Goal: Transaction & Acquisition: Purchase product/service

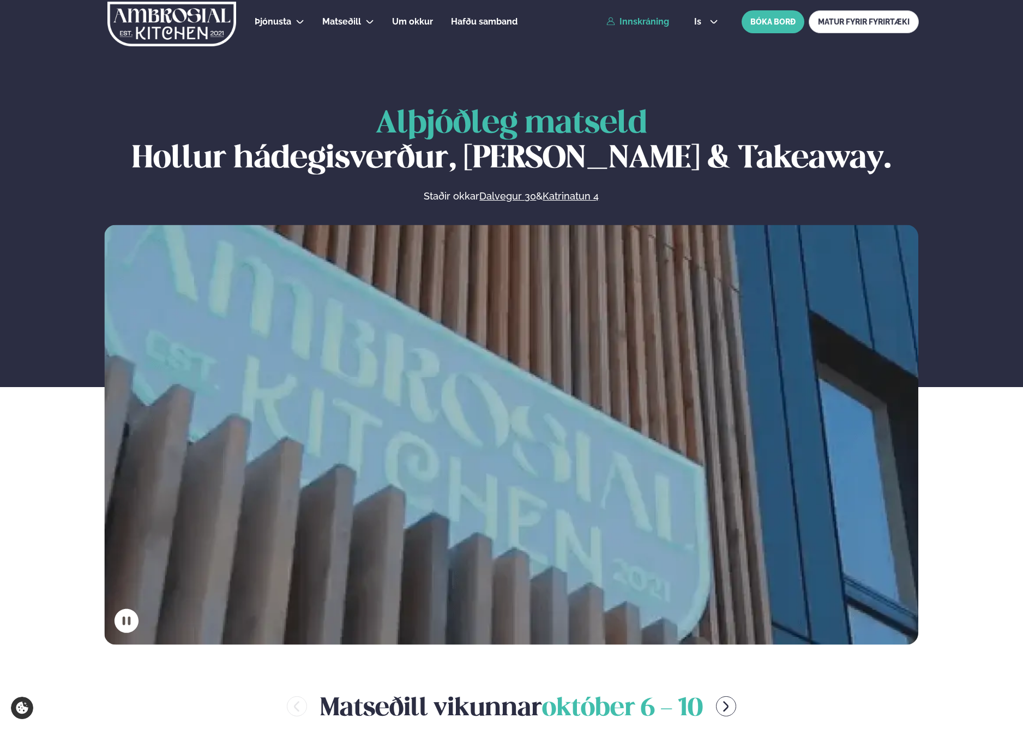
click at [637, 22] on link "Innskráning" at bounding box center [637, 22] width 63 height 10
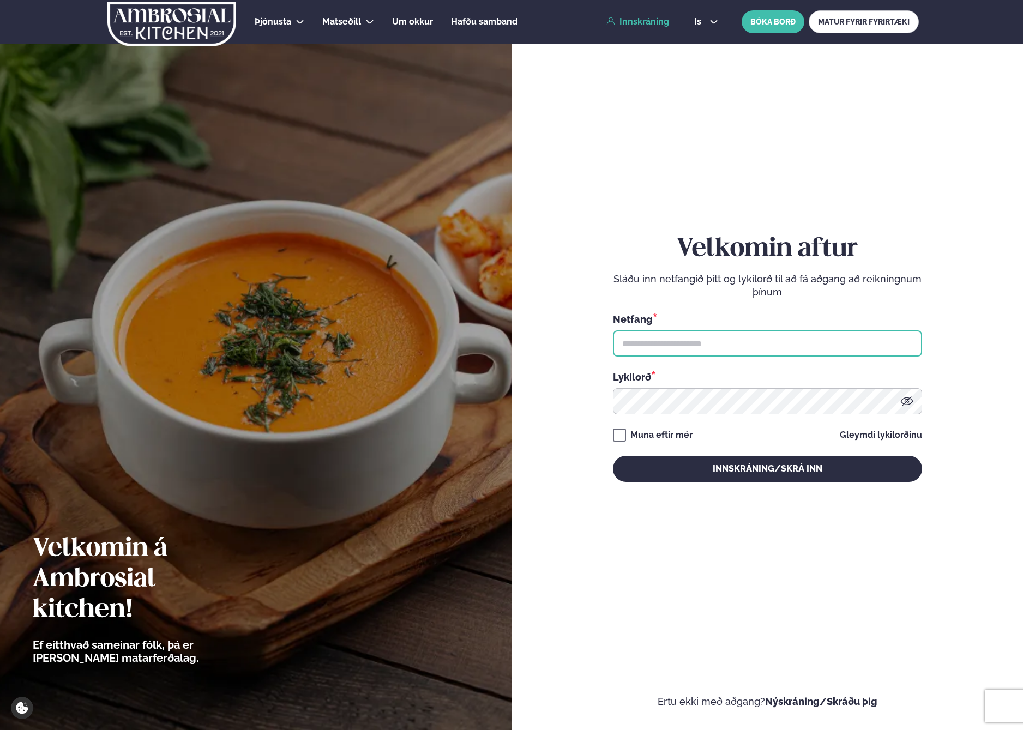
click at [692, 341] on input "text" at bounding box center [767, 343] width 309 height 26
type input "**********"
click at [683, 494] on div "**********" at bounding box center [767, 357] width 309 height 657
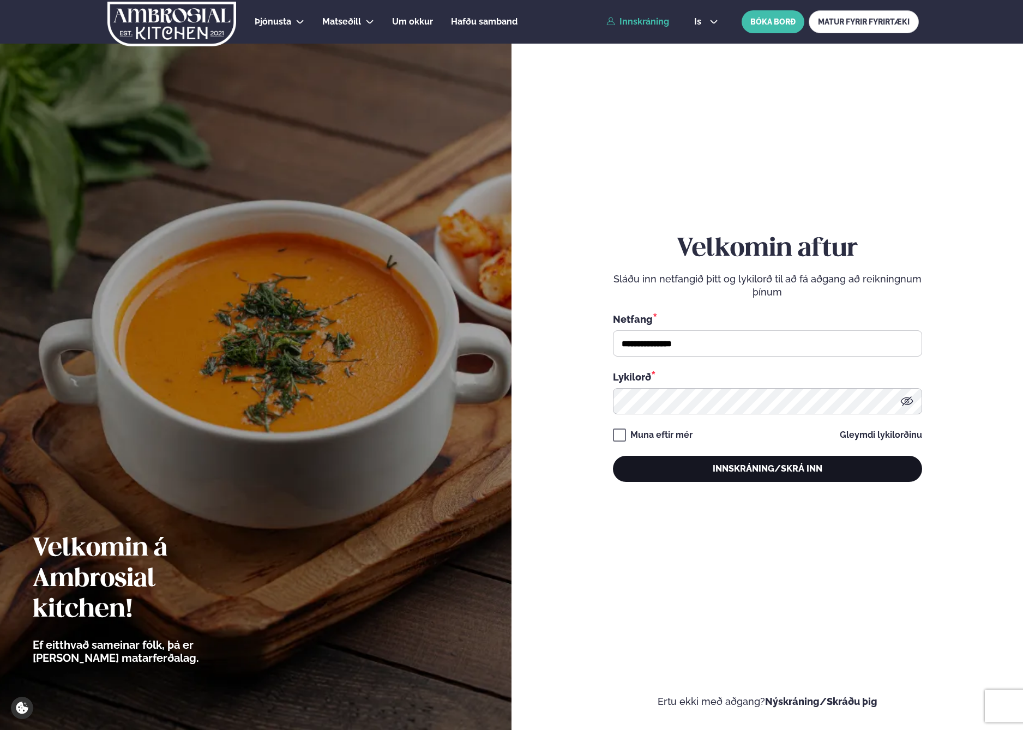
click at [683, 473] on button "Innskráning/Skrá inn" at bounding box center [767, 469] width 309 height 26
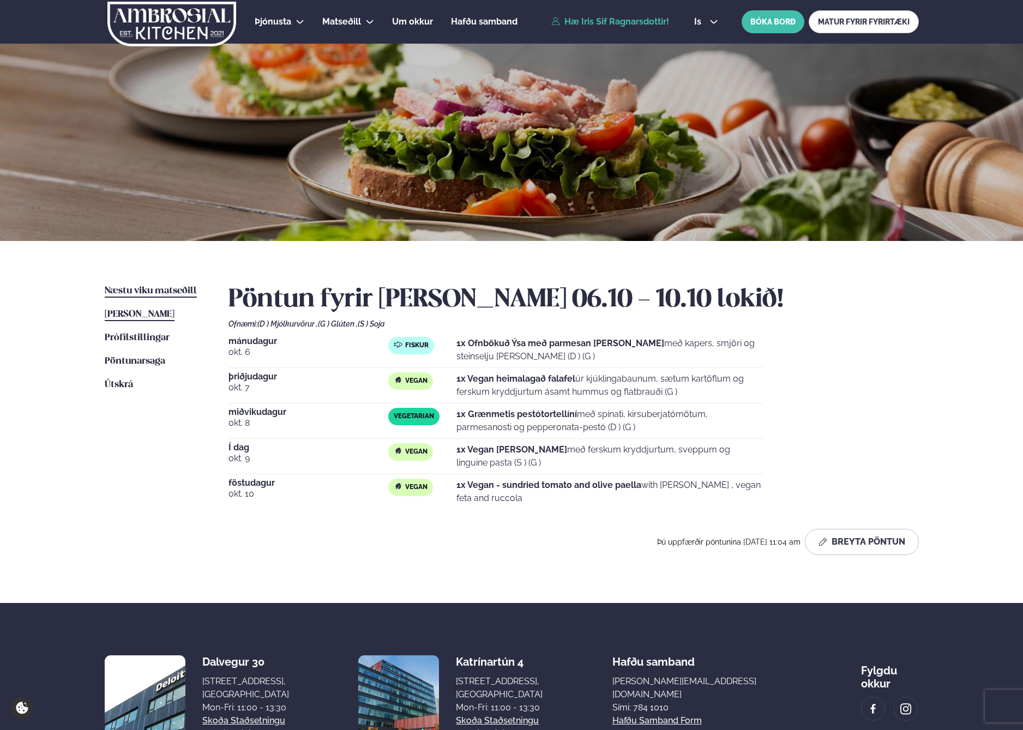
click at [158, 286] on span "Næstu viku matseðill" at bounding box center [151, 290] width 92 height 9
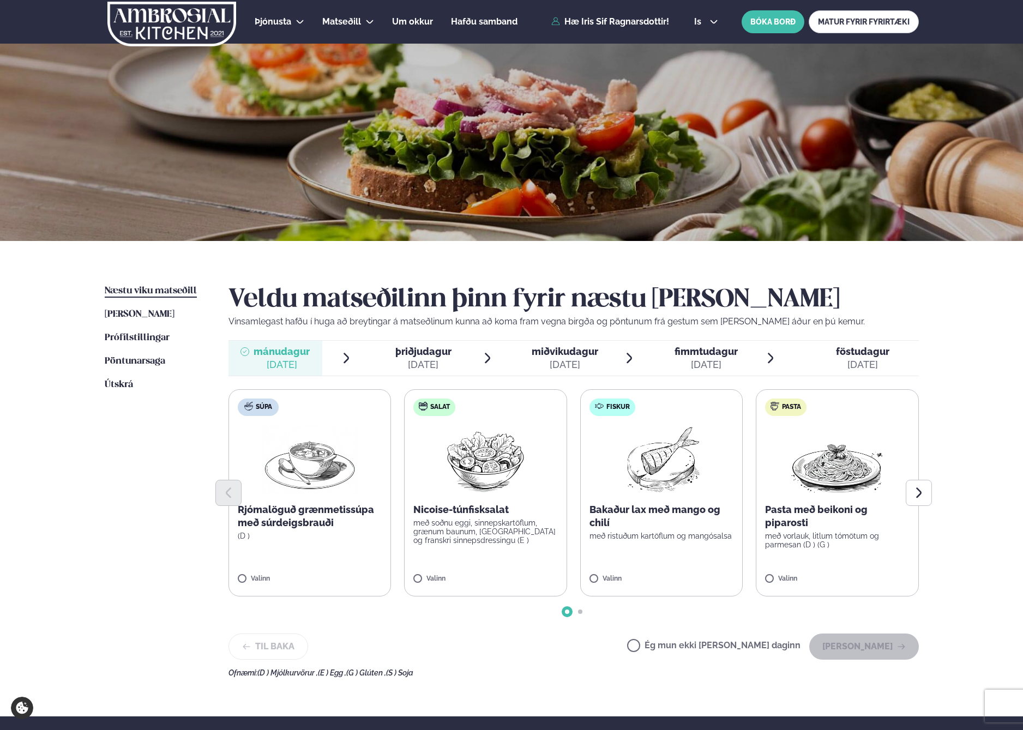
scroll to position [1, 0]
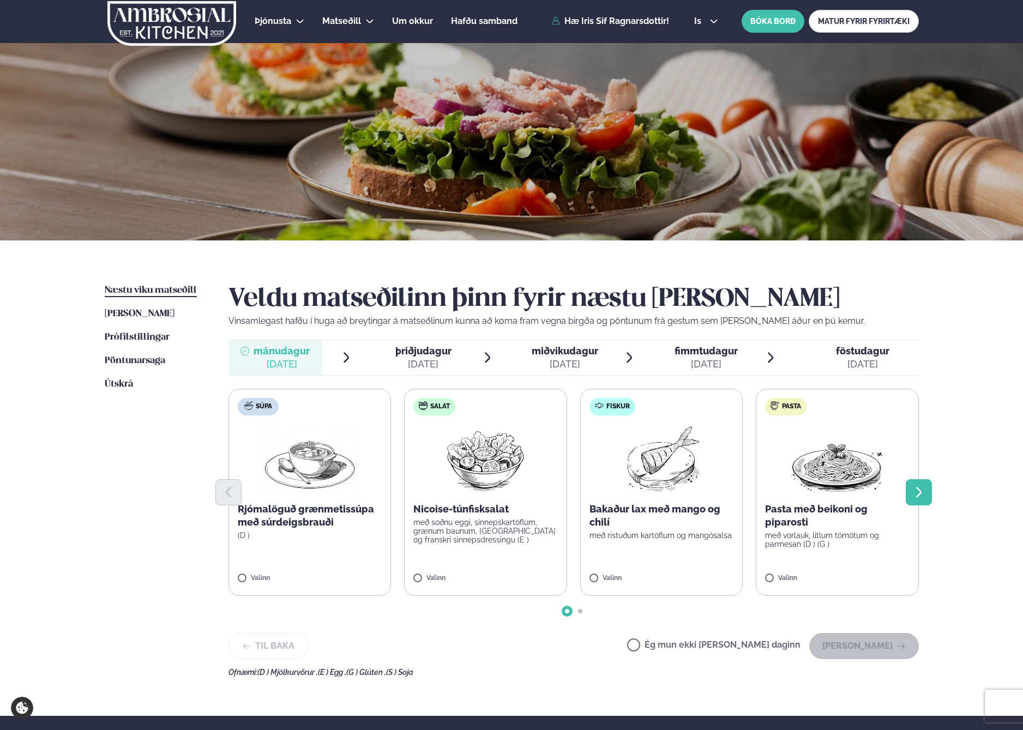
click at [920, 498] on icon "Next slide" at bounding box center [918, 492] width 13 height 13
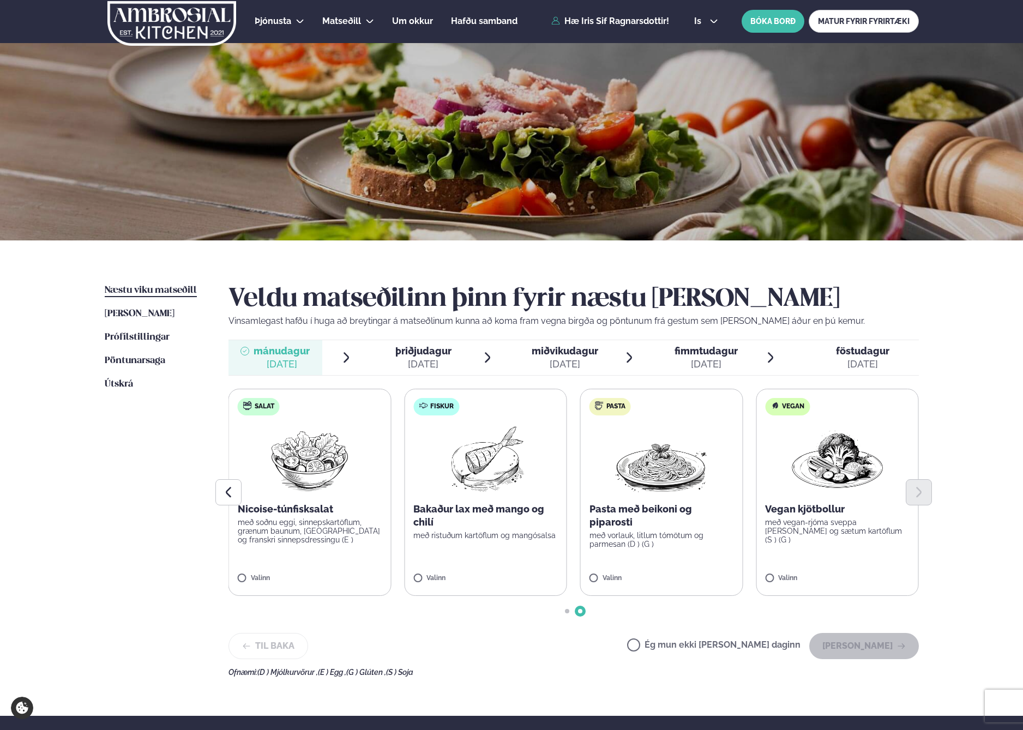
click at [450, 530] on div "Bakaður lax með mango og chilí með ristuðum kartöflum og mangósalsa" at bounding box center [485, 521] width 144 height 37
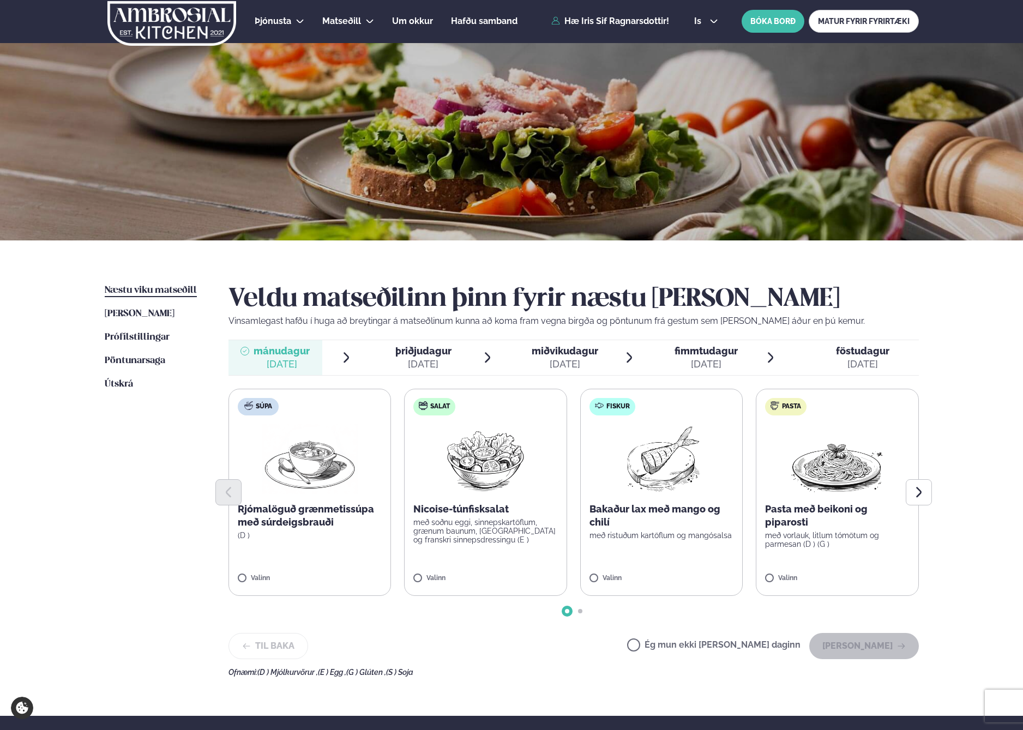
click at [656, 441] on img at bounding box center [661, 459] width 96 height 70
click at [858, 644] on button "[PERSON_NAME]" at bounding box center [864, 646] width 110 height 26
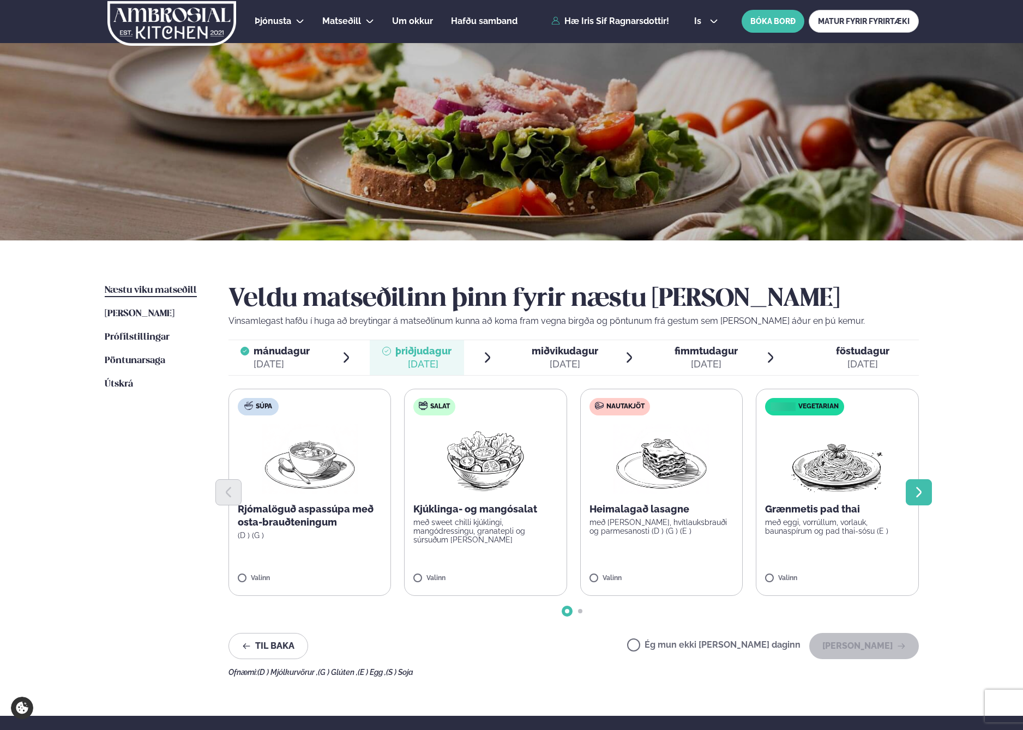
click at [921, 500] on button "Next slide" at bounding box center [919, 492] width 26 height 26
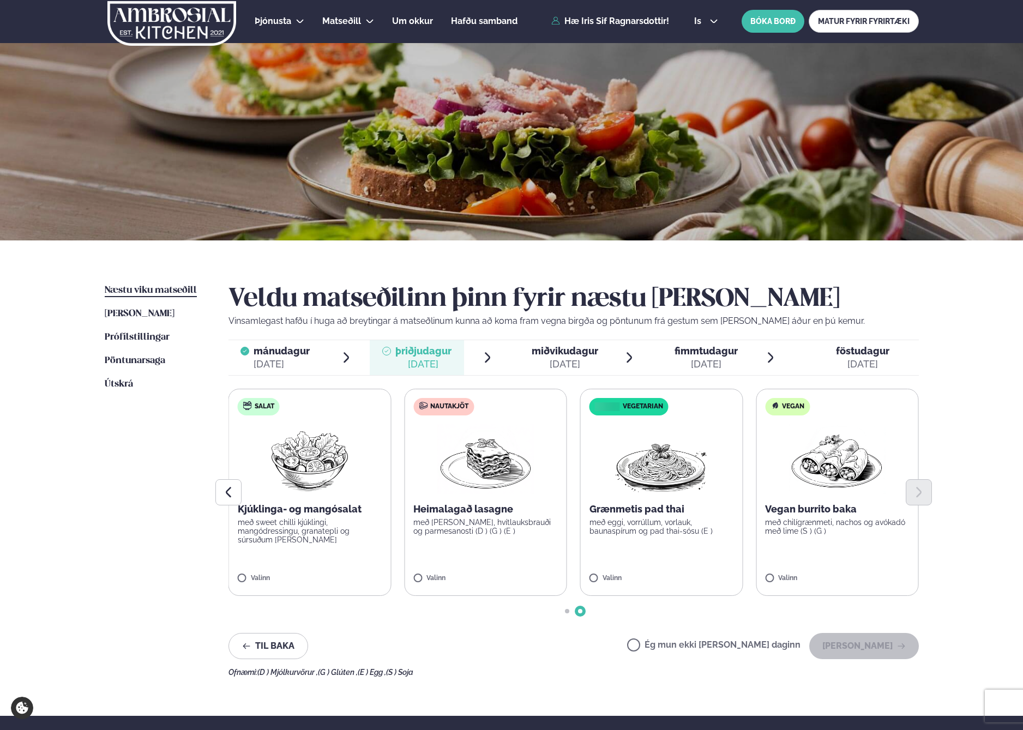
click at [831, 461] on img at bounding box center [837, 459] width 96 height 70
click at [870, 648] on button "[PERSON_NAME]" at bounding box center [864, 646] width 110 height 26
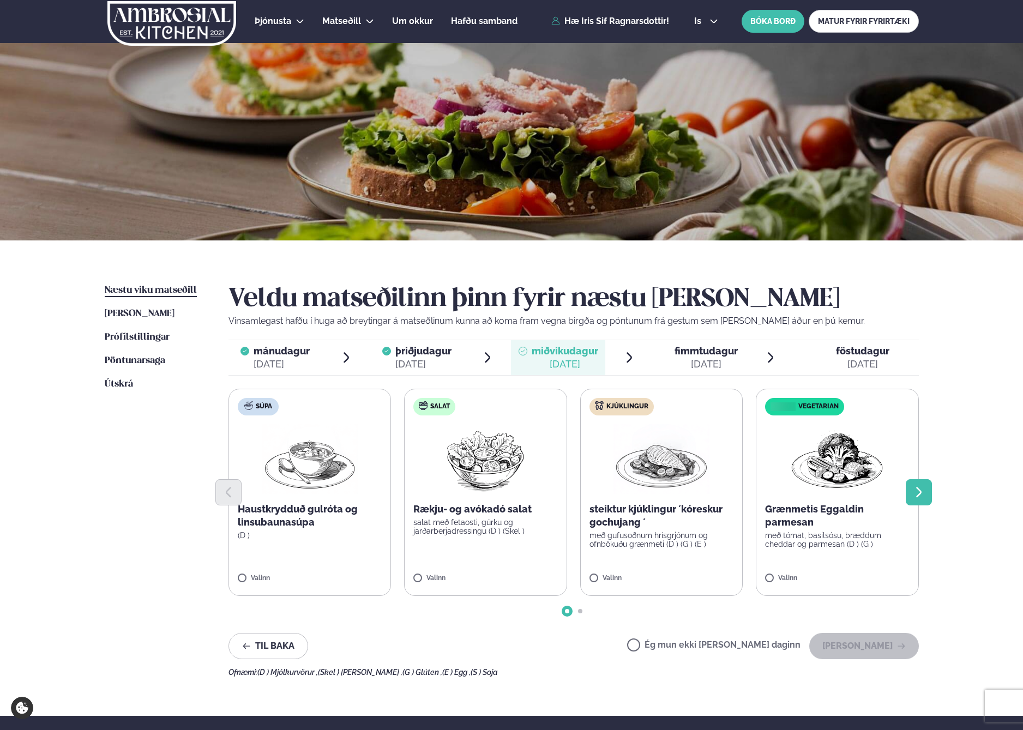
click at [920, 489] on icon "Next slide" at bounding box center [918, 492] width 13 height 13
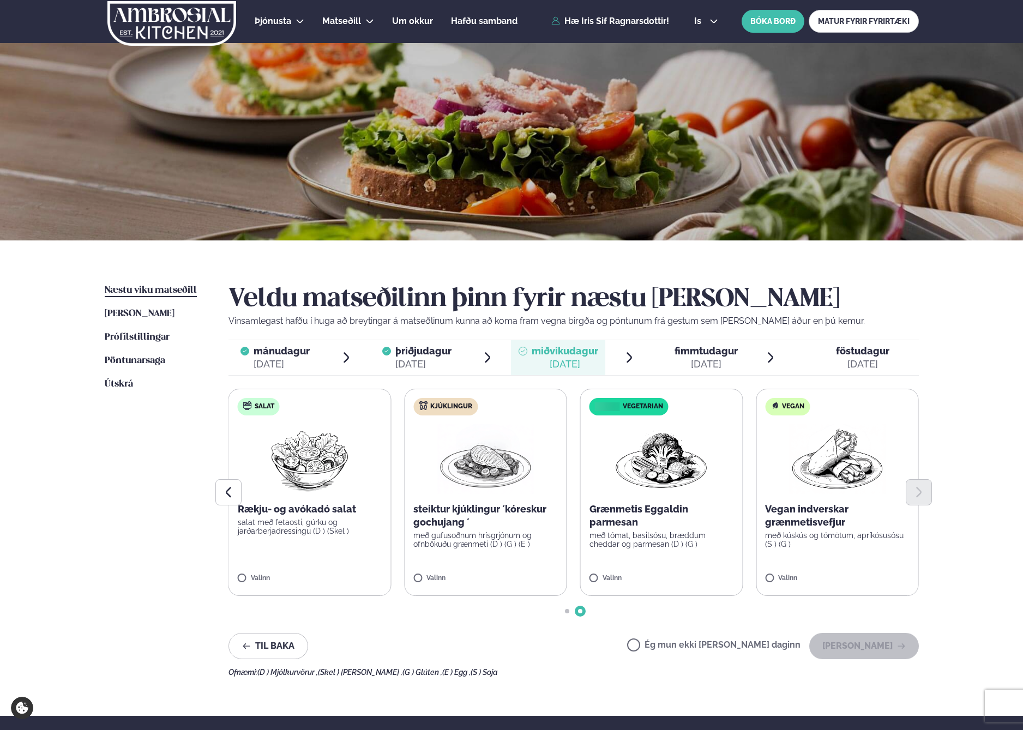
click at [825, 493] on div at bounding box center [573, 492] width 690 height 26
click at [840, 469] on img at bounding box center [837, 459] width 96 height 70
click at [847, 648] on button "[PERSON_NAME]" at bounding box center [864, 646] width 110 height 26
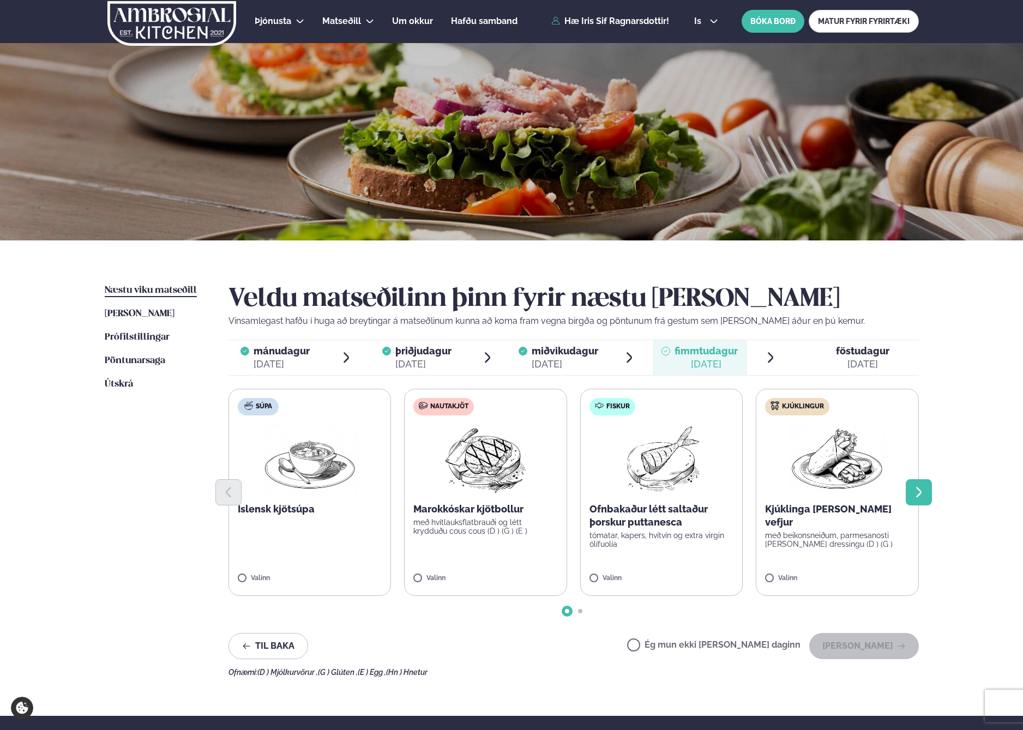
click at [911, 492] on button "Next slide" at bounding box center [919, 492] width 26 height 26
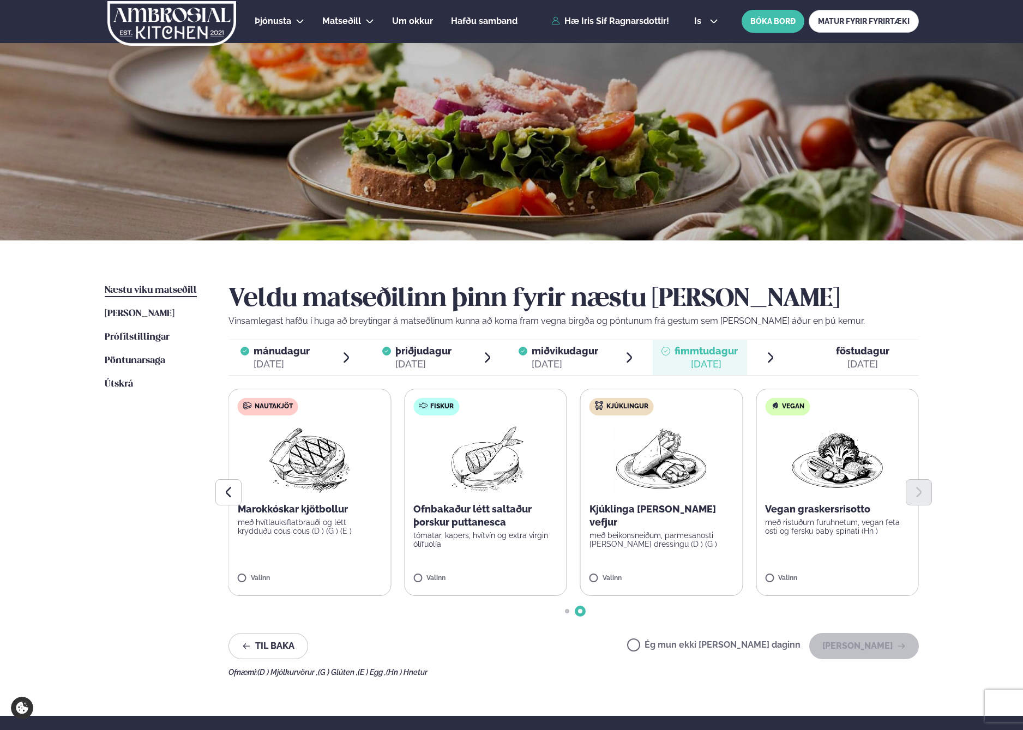
click at [481, 466] on img at bounding box center [485, 459] width 96 height 70
click at [832, 647] on button "[PERSON_NAME]" at bounding box center [864, 646] width 110 height 26
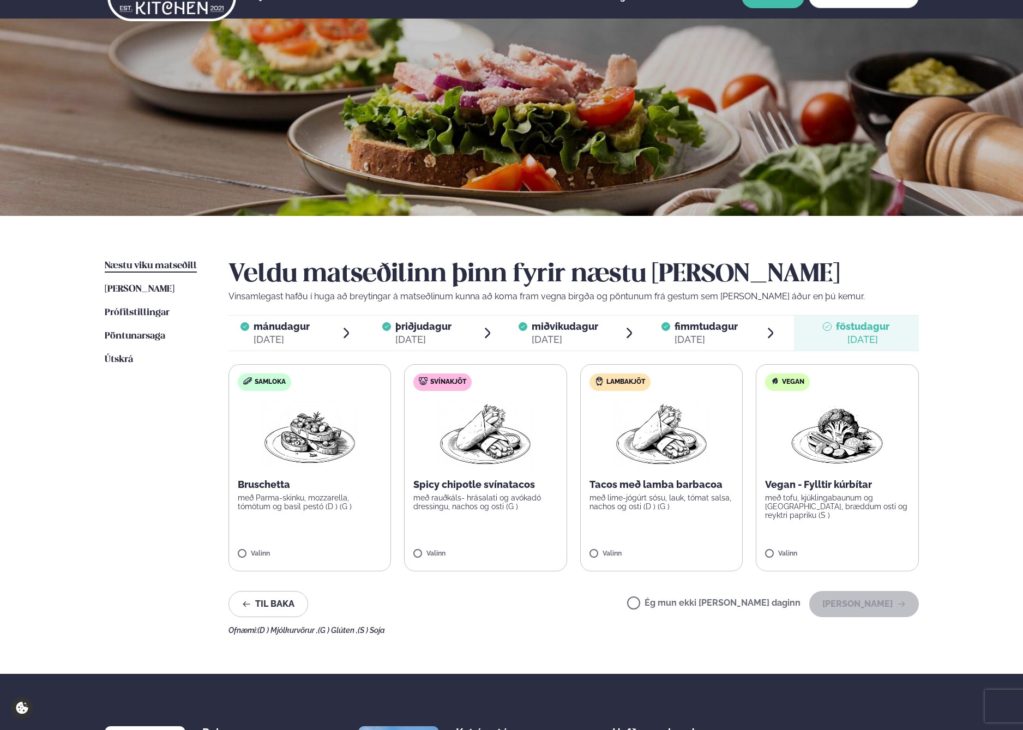
scroll to position [47, 0]
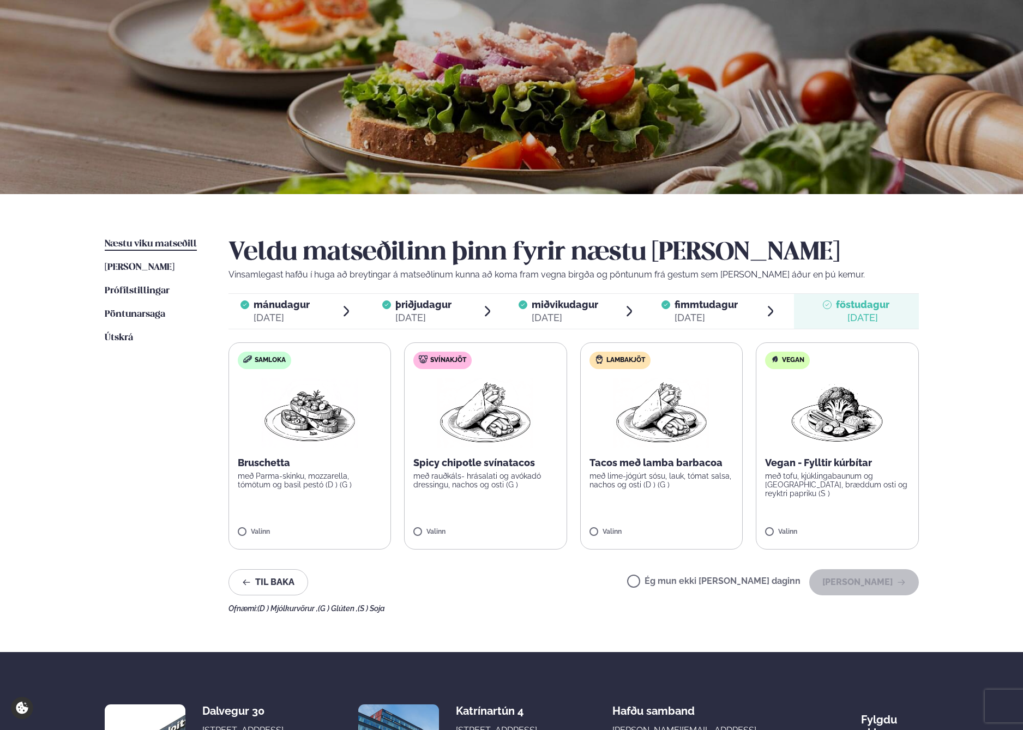
click at [847, 485] on p "með tofu, kjúklingabaunum og [GEOGRAPHIC_DATA], bræddum osti og reyktri papriku…" at bounding box center [837, 485] width 144 height 26
click at [867, 578] on button "[PERSON_NAME]" at bounding box center [864, 582] width 110 height 26
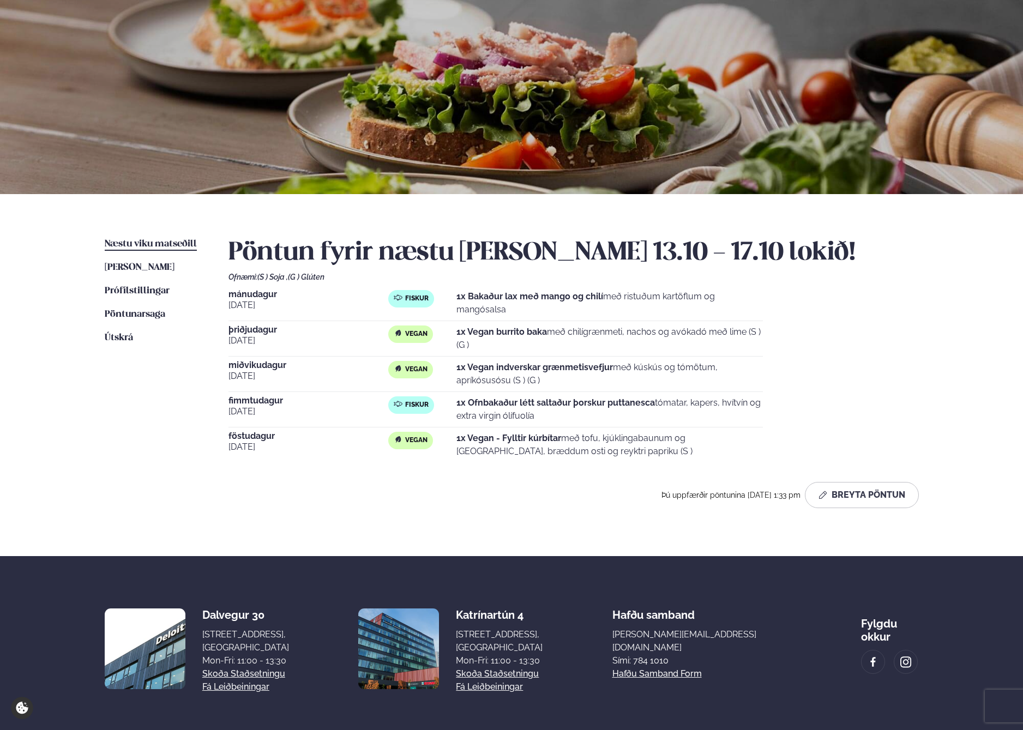
scroll to position [49, 0]
